Goal: Check status

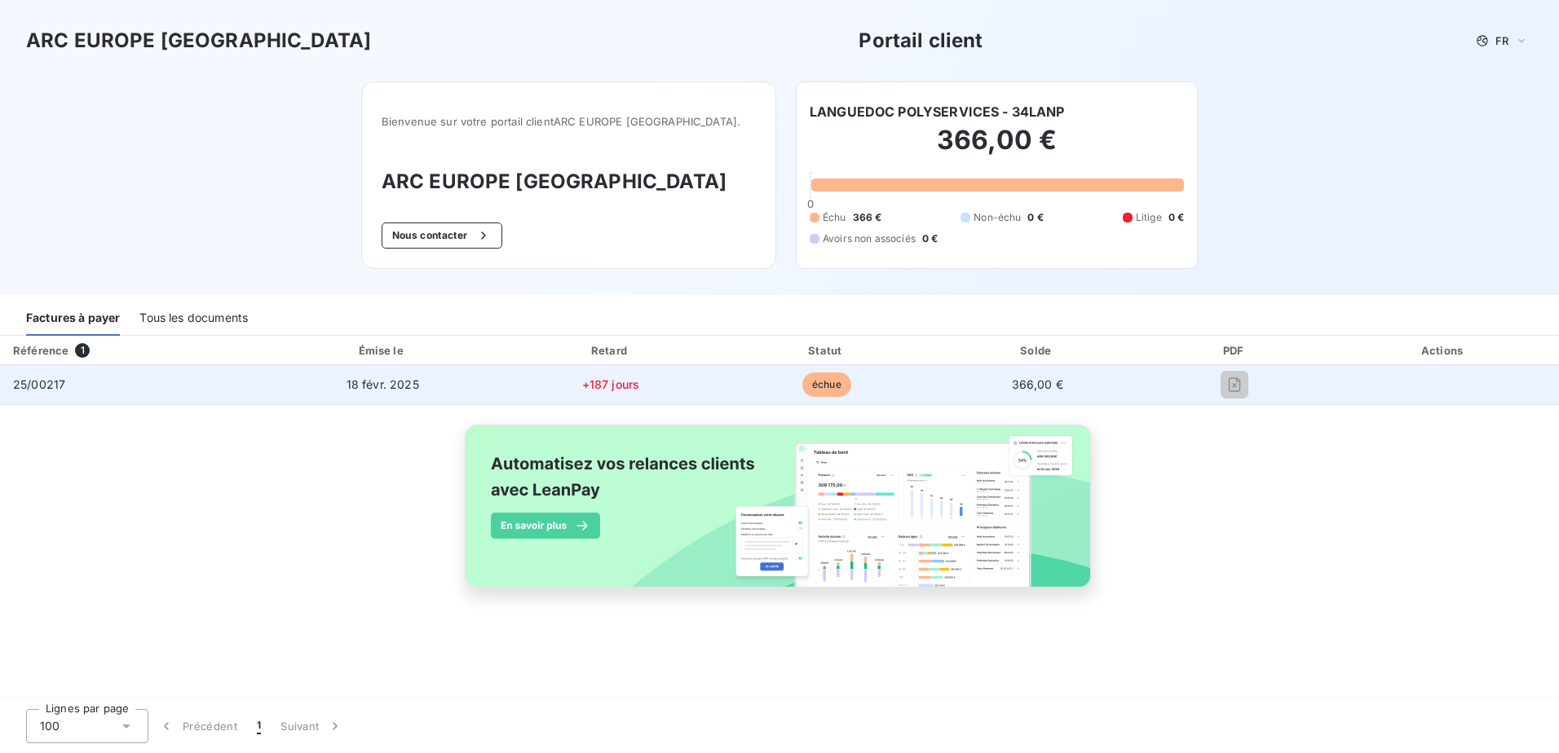
click at [765, 389] on td "échue" at bounding box center [827, 384] width 214 height 39
click at [752, 389] on td "échue" at bounding box center [827, 384] width 214 height 39
click at [714, 389] on td "+187 jours" at bounding box center [610, 384] width 218 height 39
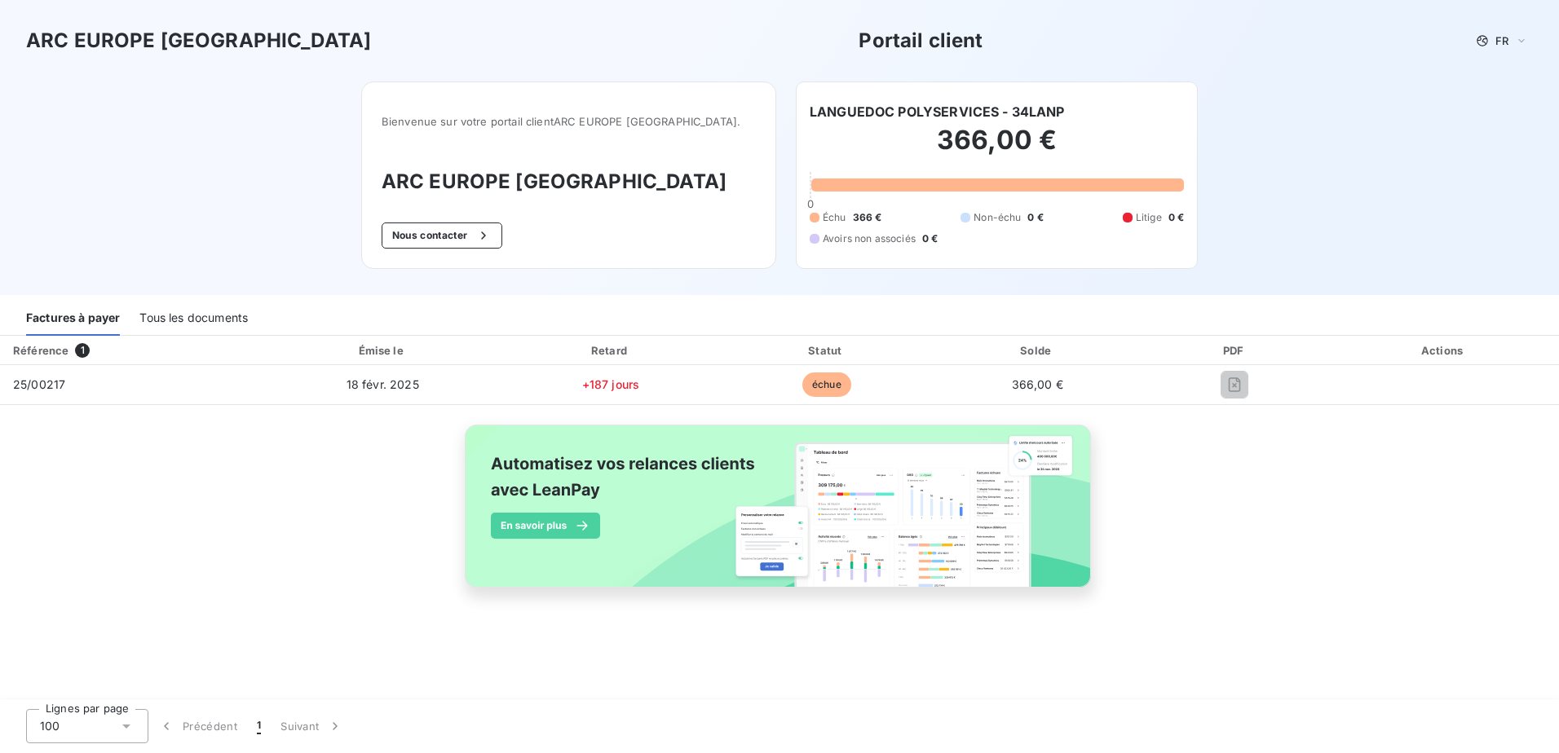
click at [167, 321] on div "Tous les documents" at bounding box center [193, 319] width 108 height 34
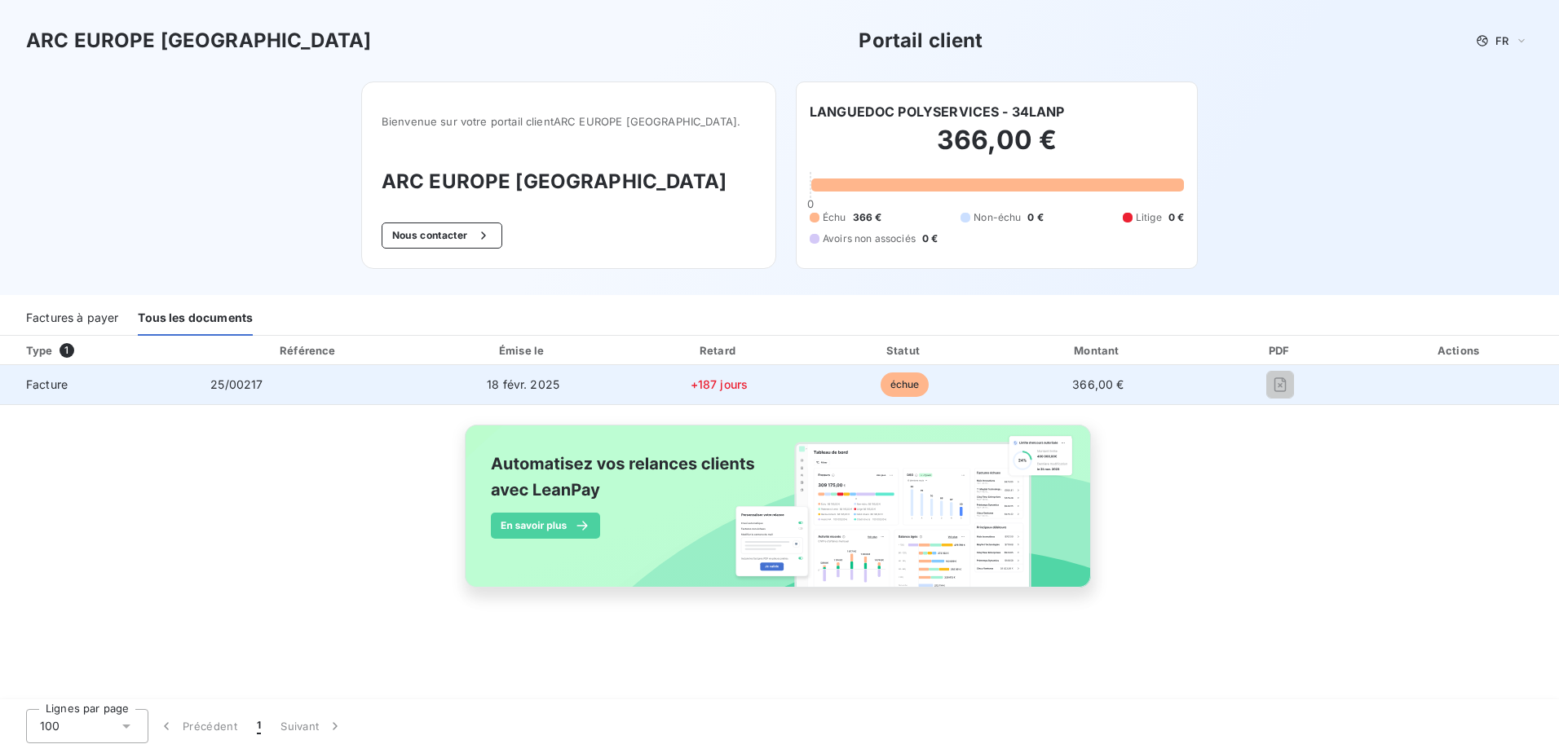
click at [897, 390] on span "échue" at bounding box center [904, 385] width 49 height 24
drag, startPoint x: 897, startPoint y: 390, endPoint x: 907, endPoint y: 382, distance: 12.2
click at [907, 382] on span "échue" at bounding box center [904, 385] width 49 height 24
click at [1320, 393] on div at bounding box center [1280, 385] width 135 height 26
